Goal: Find specific page/section: Find specific page/section

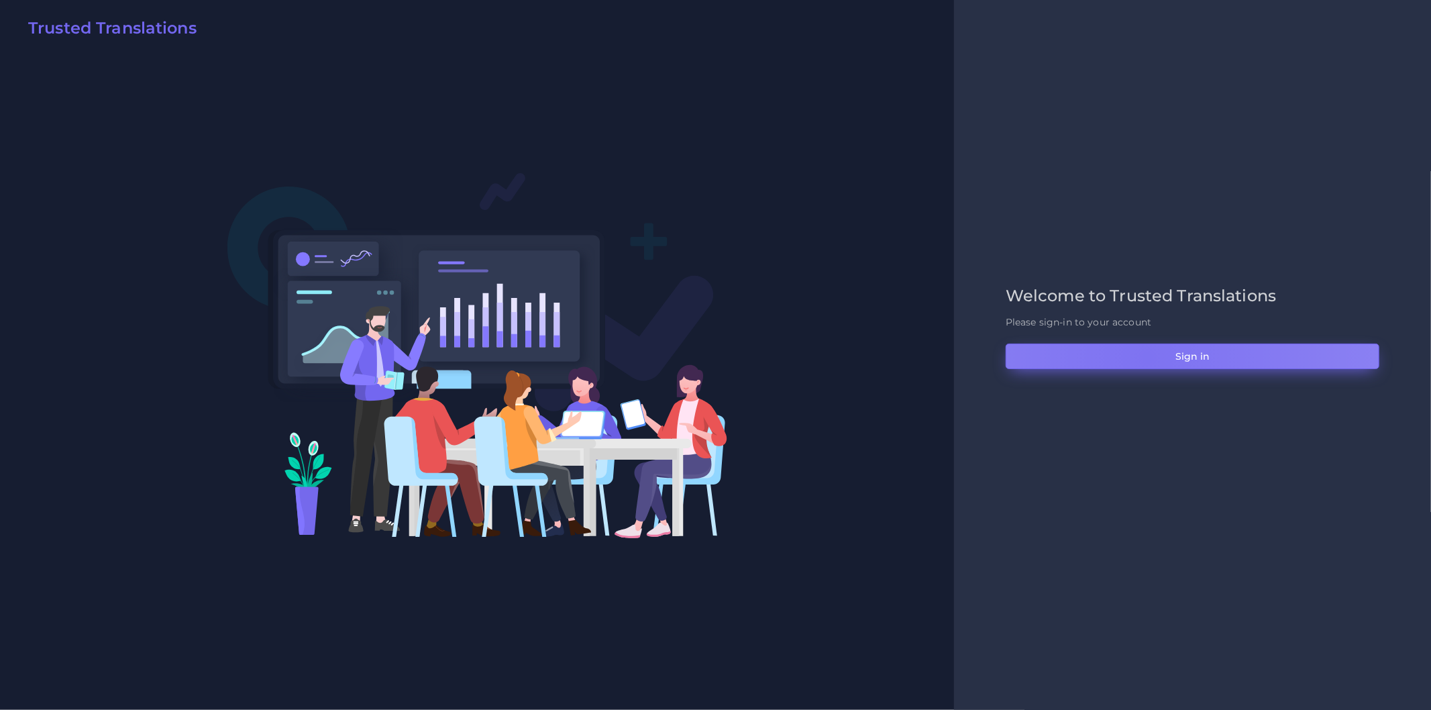
click at [1147, 357] on button "Sign in" at bounding box center [1192, 355] width 374 height 25
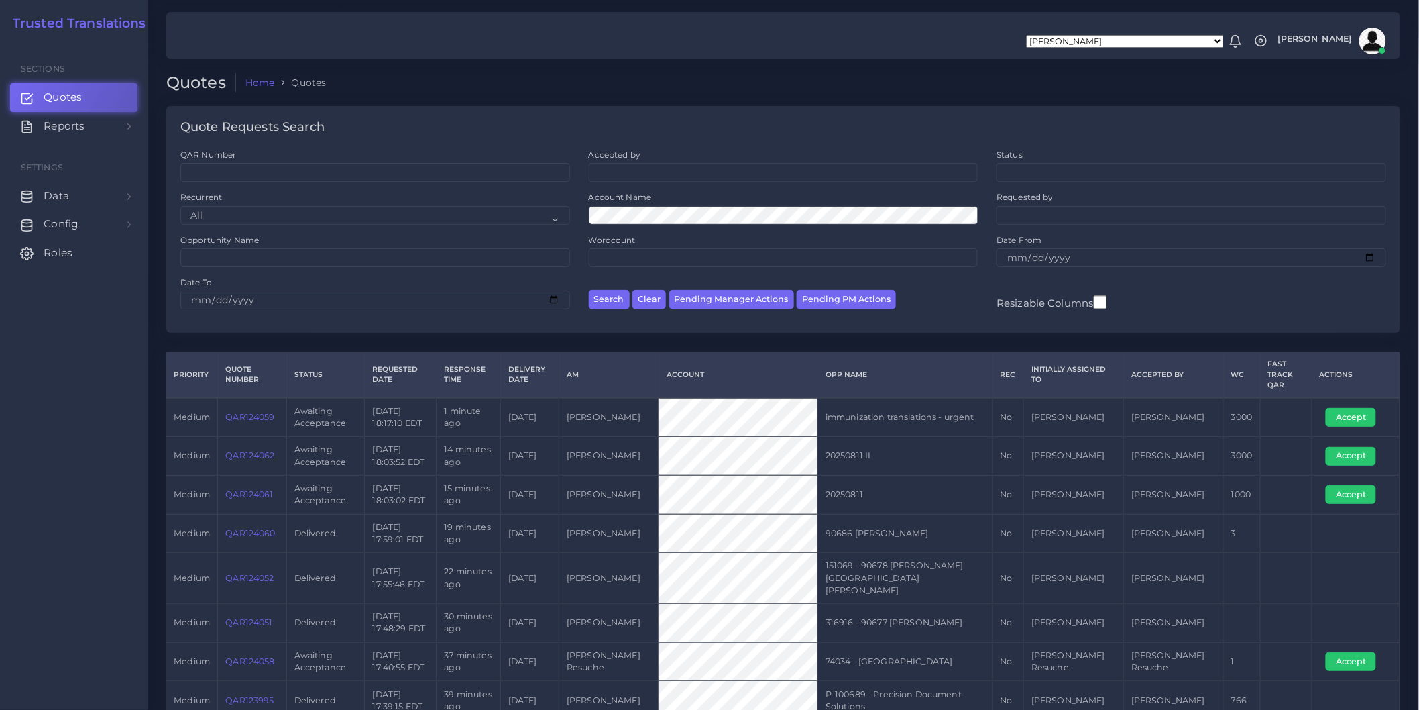
click at [840, 97] on div "Quotes Home Quotes" at bounding box center [783, 90] width 1253 height 34
click at [797, 92] on div "Quotes Home Quotes" at bounding box center [783, 90] width 1253 height 34
click at [761, 84] on ol "Home Quotes" at bounding box center [661, 82] width 851 height 19
click at [497, 129] on div "Quote Requests Search" at bounding box center [783, 127] width 1234 height 43
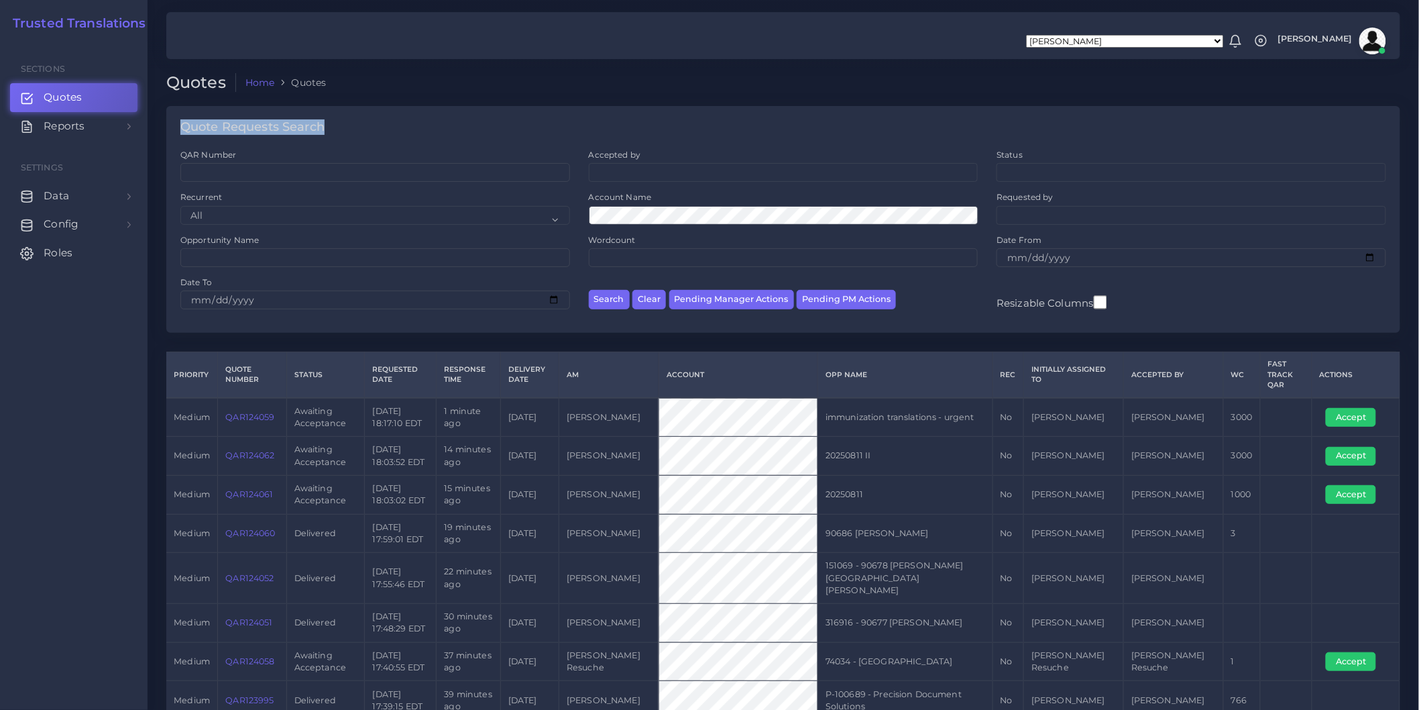
click at [497, 129] on div "Quote Requests Search" at bounding box center [783, 127] width 1234 height 43
click at [477, 99] on div "Quotes Home Quotes" at bounding box center [783, 90] width 1253 height 34
click at [647, 77] on ol "Home Quotes" at bounding box center [661, 82] width 851 height 19
click at [722, 107] on div "Quote Requests Search" at bounding box center [783, 127] width 1234 height 43
click at [685, 95] on div "Quotes Home Quotes" at bounding box center [783, 90] width 1253 height 34
